Goal: Use online tool/utility

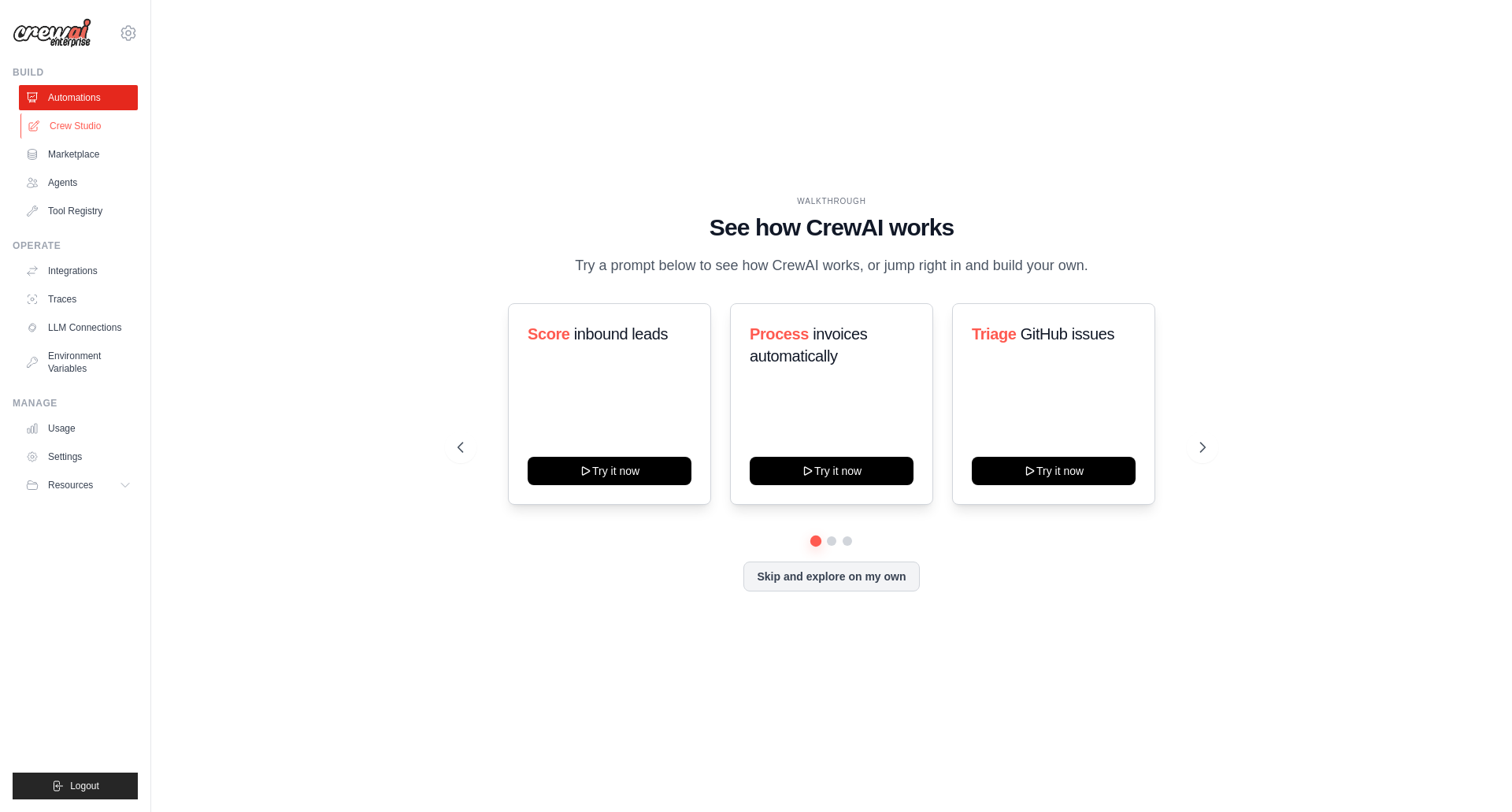
click at [74, 129] on link "Crew Studio" at bounding box center [79, 126] width 119 height 25
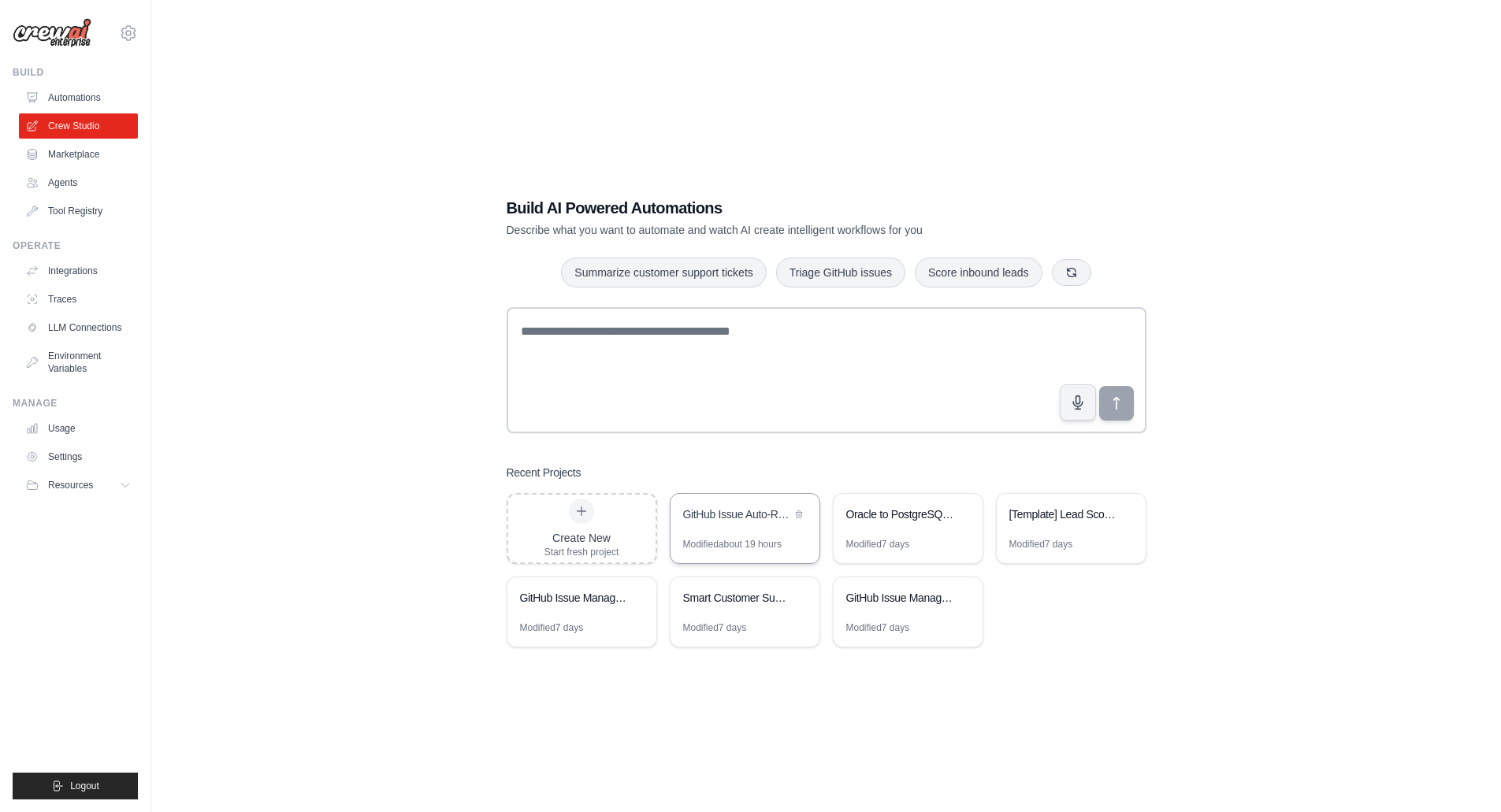
click at [733, 532] on div "GitHub Issue Auto-Responder" at bounding box center [744, 515] width 149 height 44
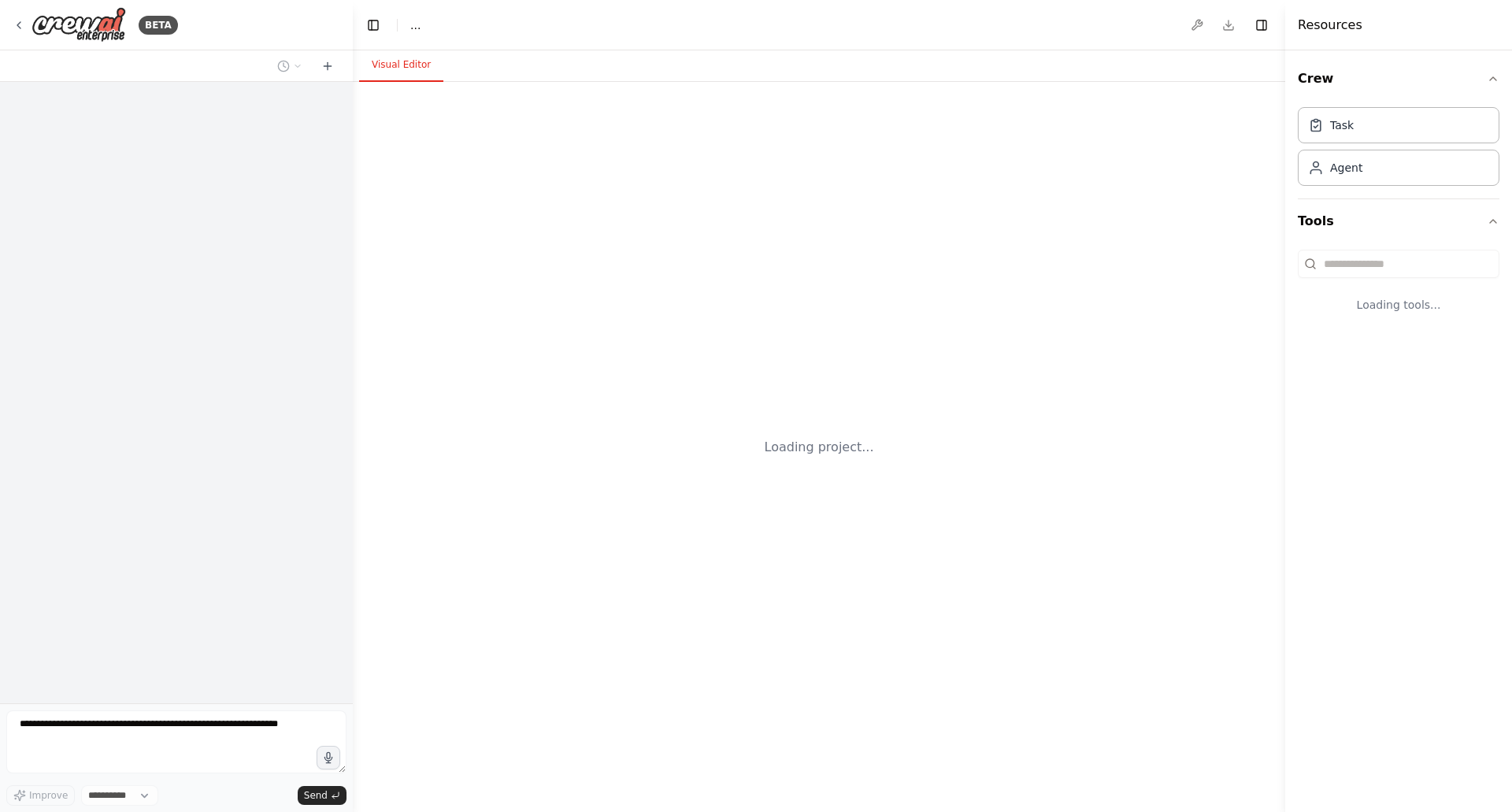
select select "****"
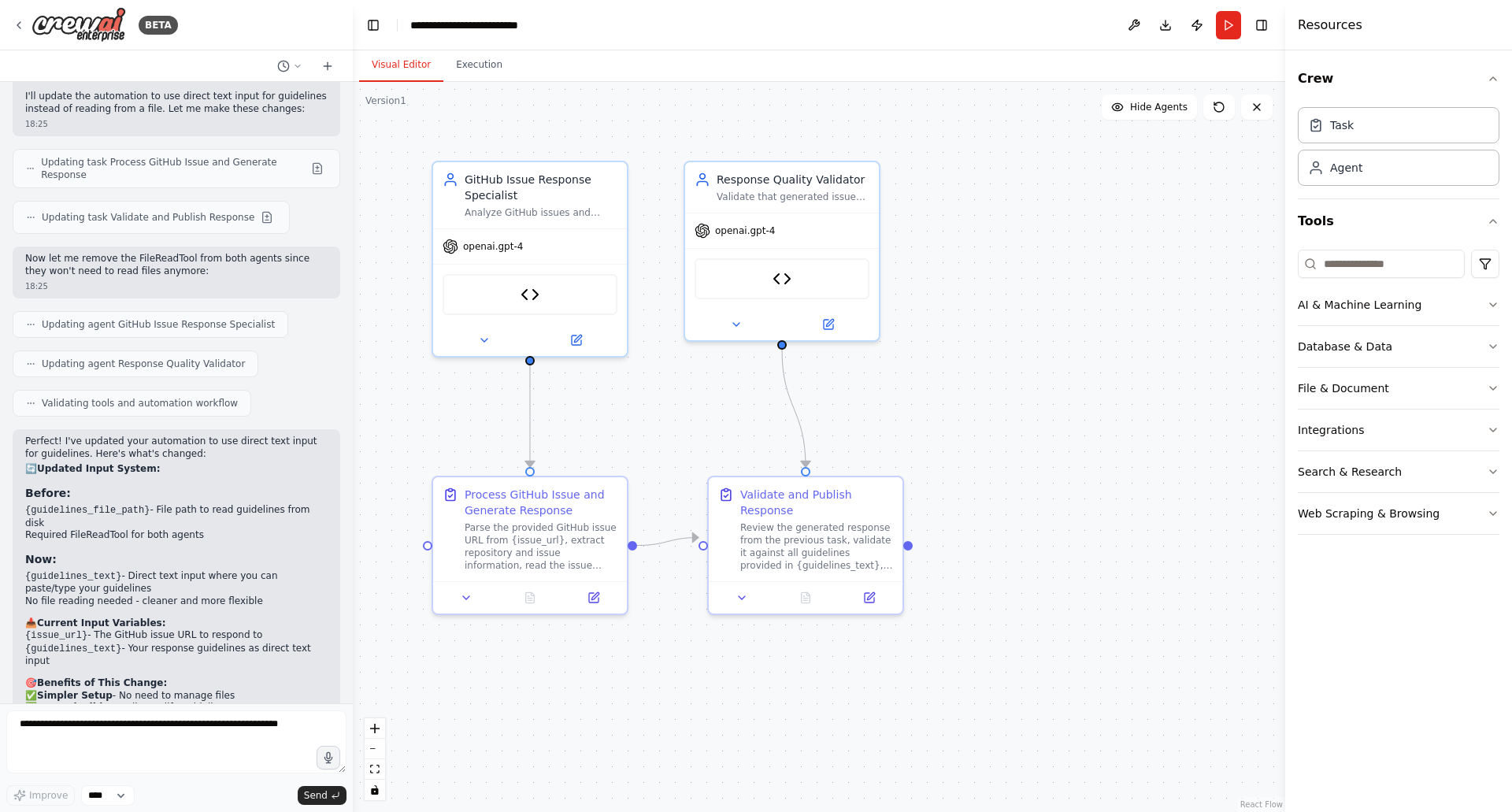
scroll to position [3649, 0]
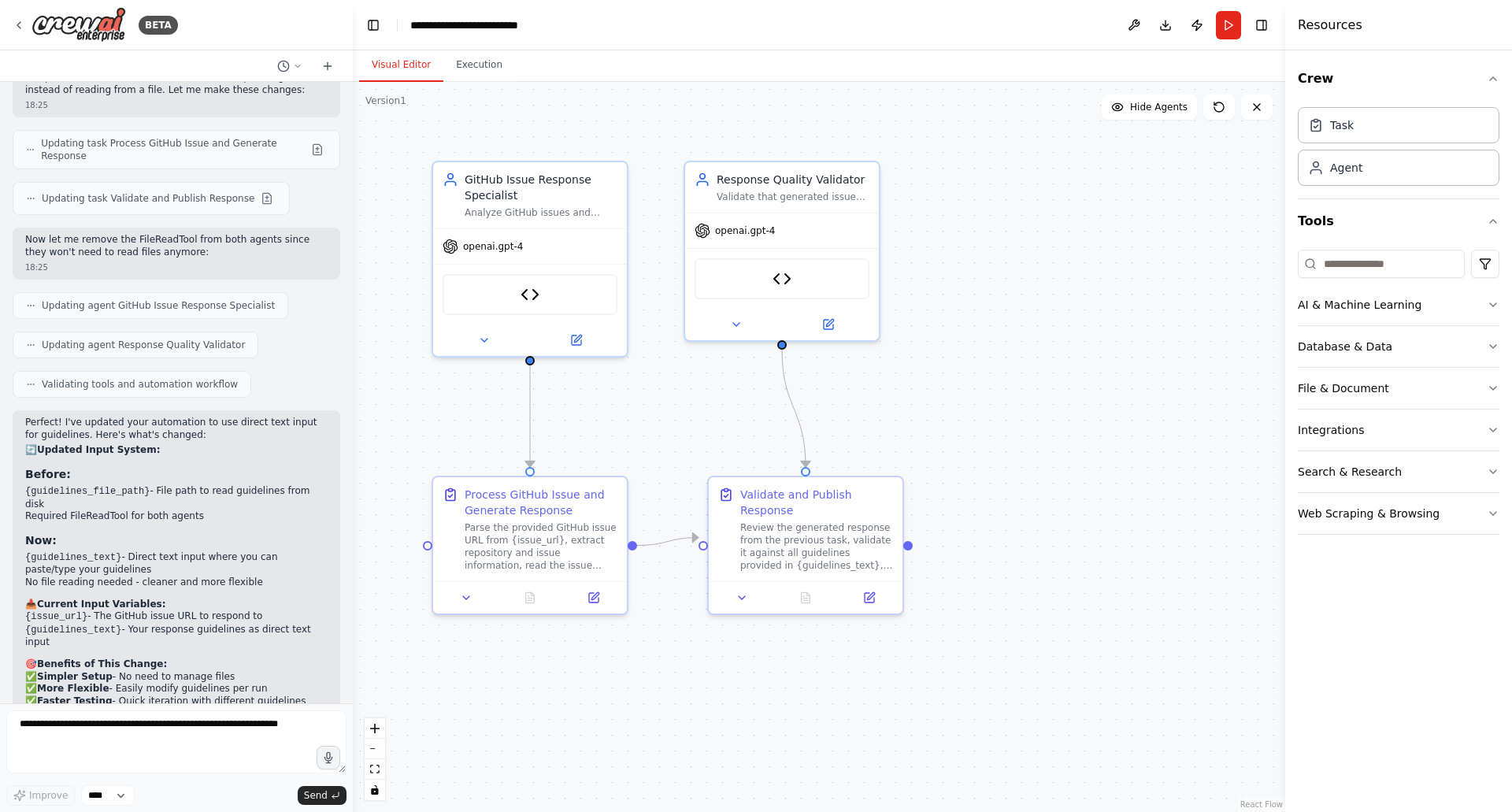
click at [1233, 28] on button "Run" at bounding box center [1228, 25] width 25 height 29
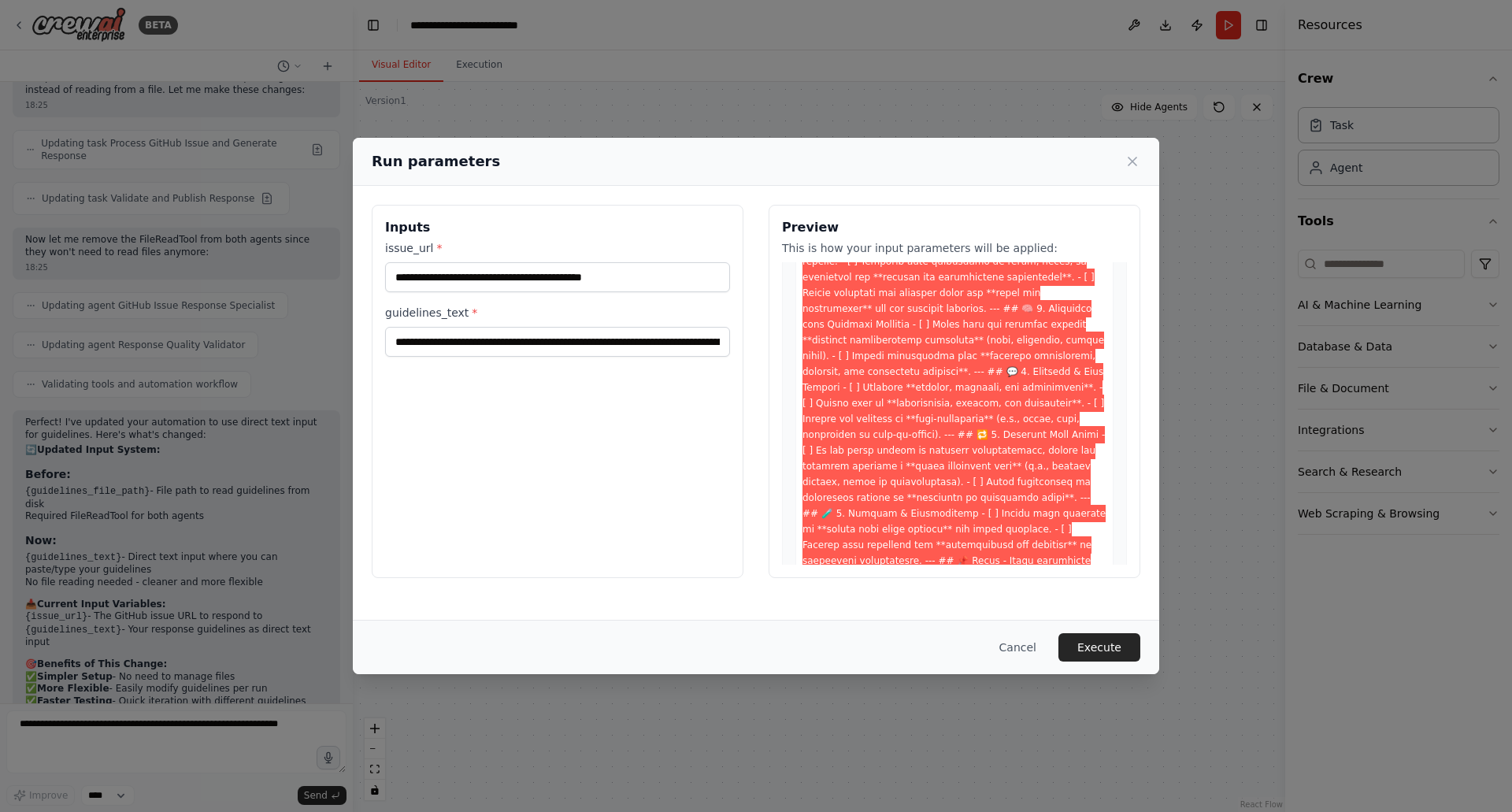
scroll to position [394, 0]
click at [1012, 636] on button "Cancel" at bounding box center [1017, 647] width 62 height 29
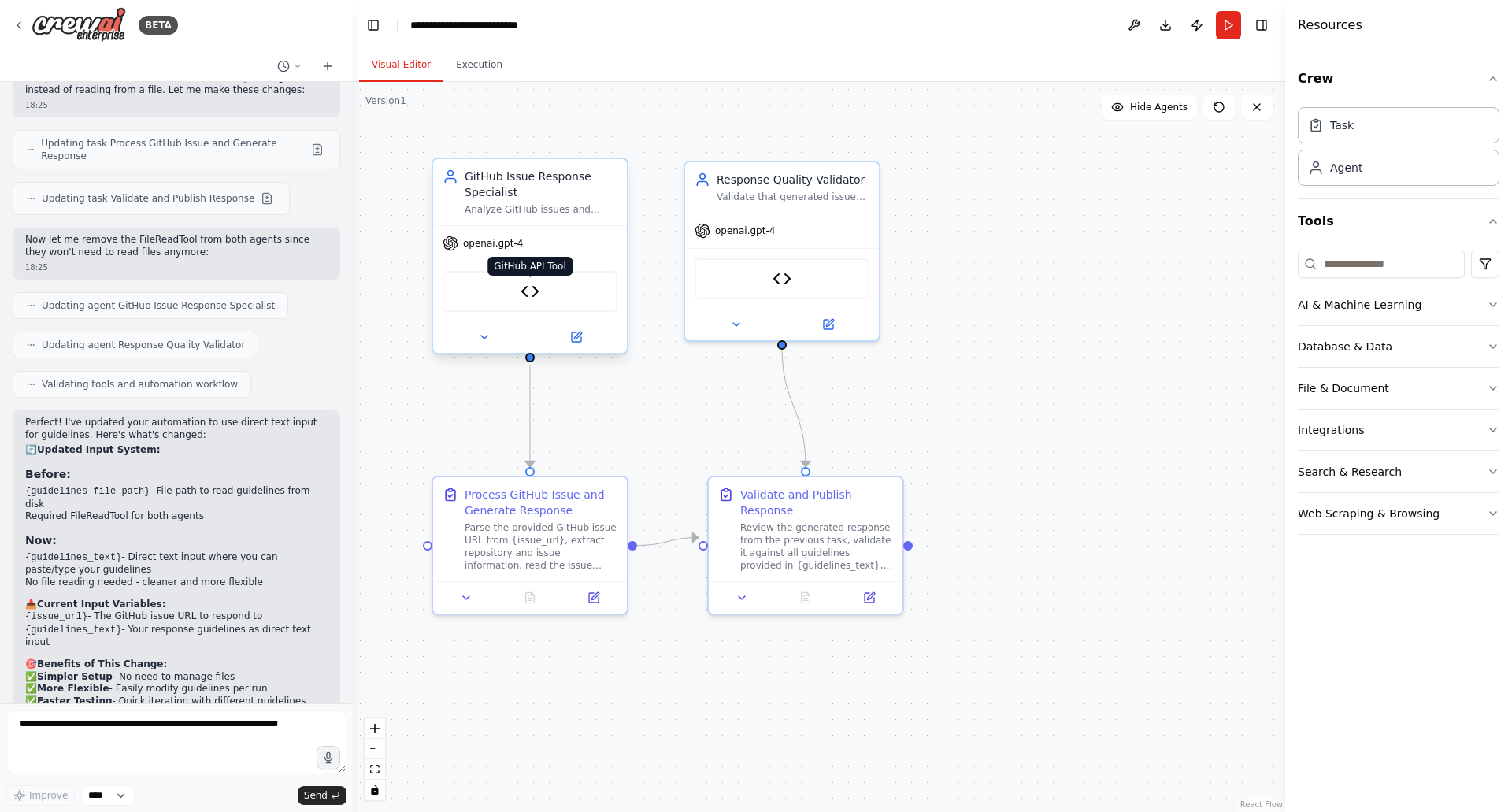
click at [533, 296] on img at bounding box center [529, 291] width 18 height 18
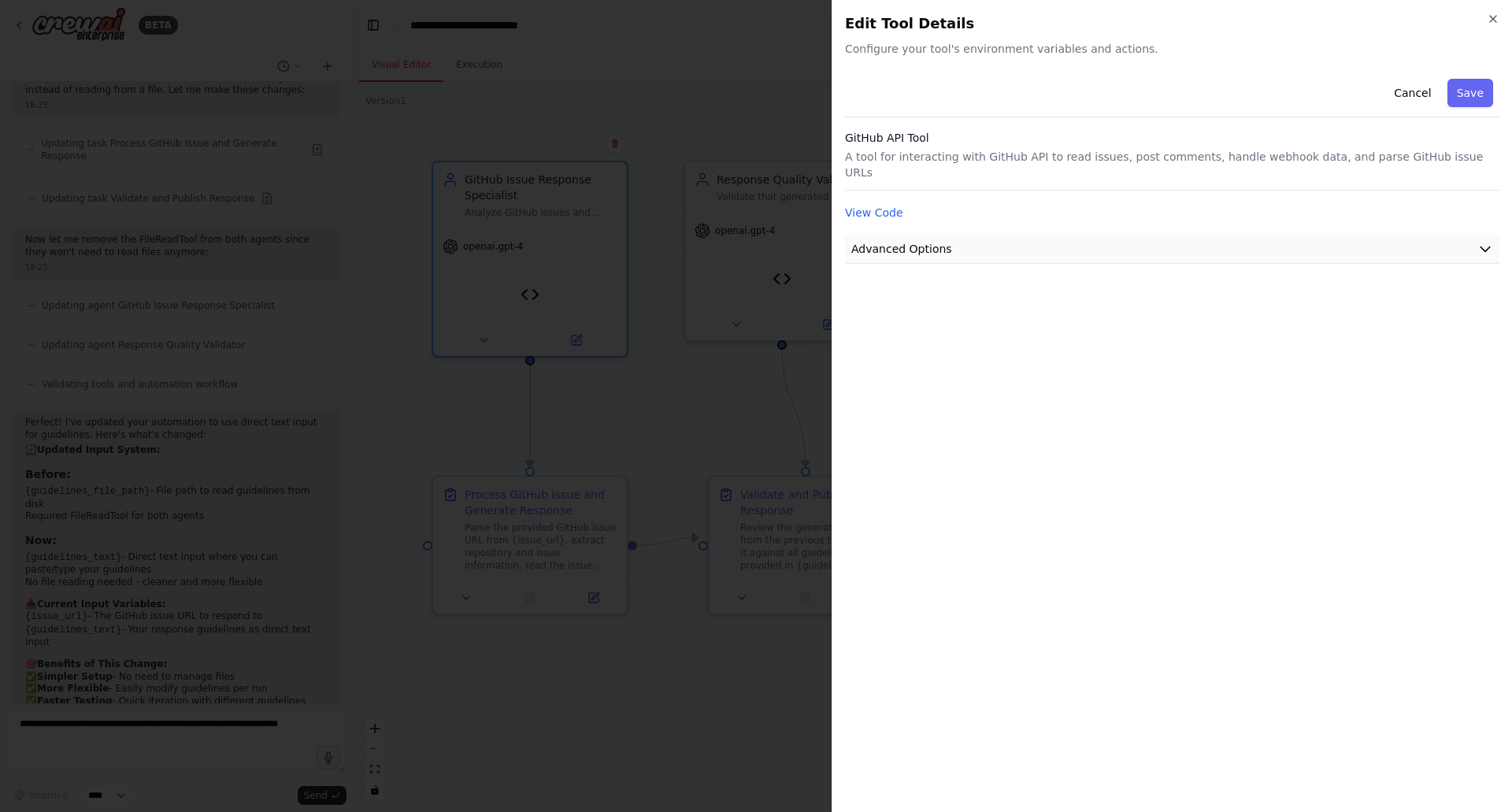
click at [959, 235] on button "Advanced Options" at bounding box center [1172, 249] width 654 height 30
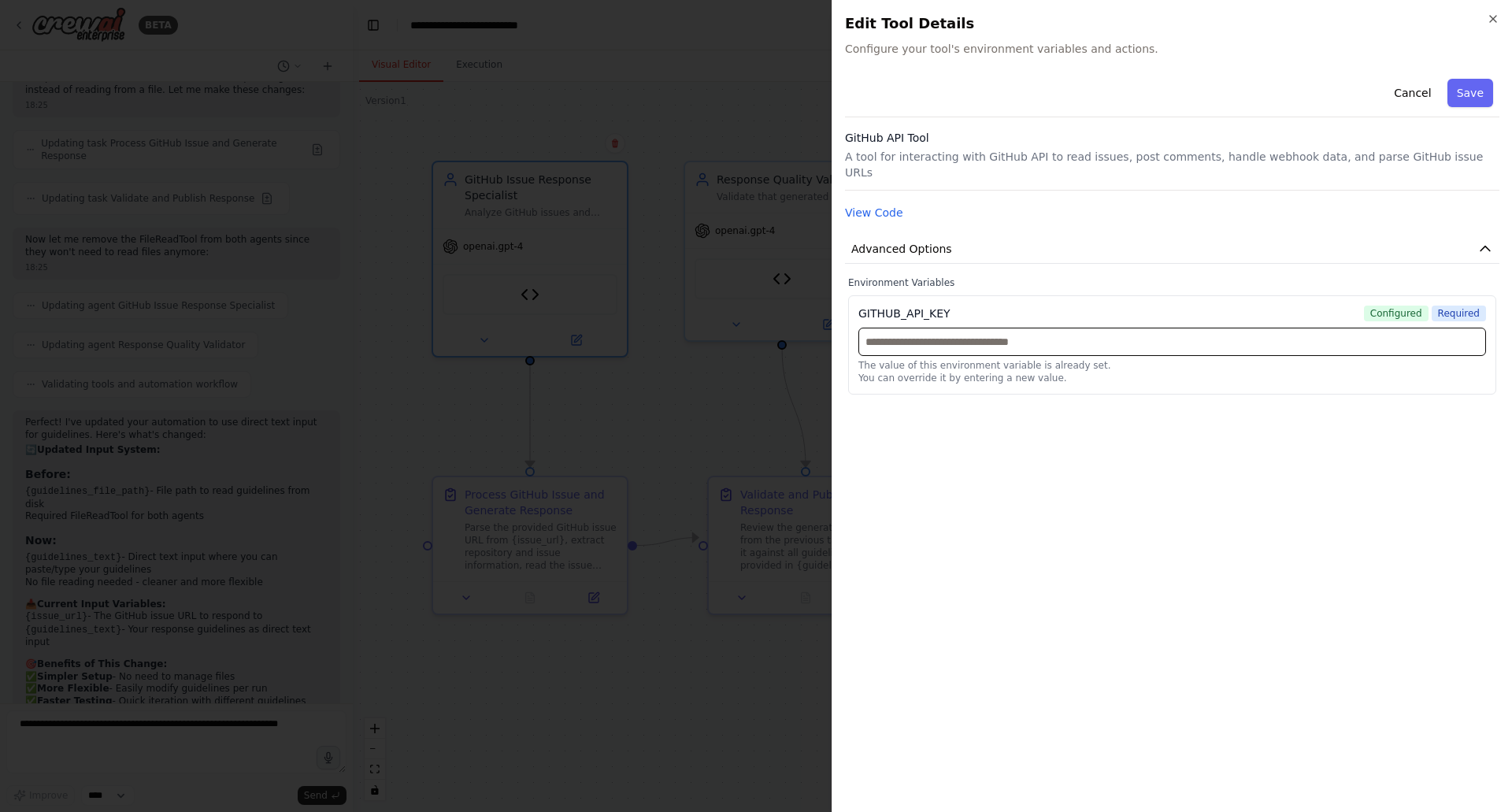
click at [952, 328] on input "text" at bounding box center [1171, 342] width 627 height 29
click at [1307, 461] on div "Cancel Save GitHub API Tool A tool for interacting with GitHub API to read issu…" at bounding box center [1172, 435] width 654 height 727
click at [826, 337] on div at bounding box center [756, 406] width 1512 height 812
